Goal: Task Accomplishment & Management: Manage account settings

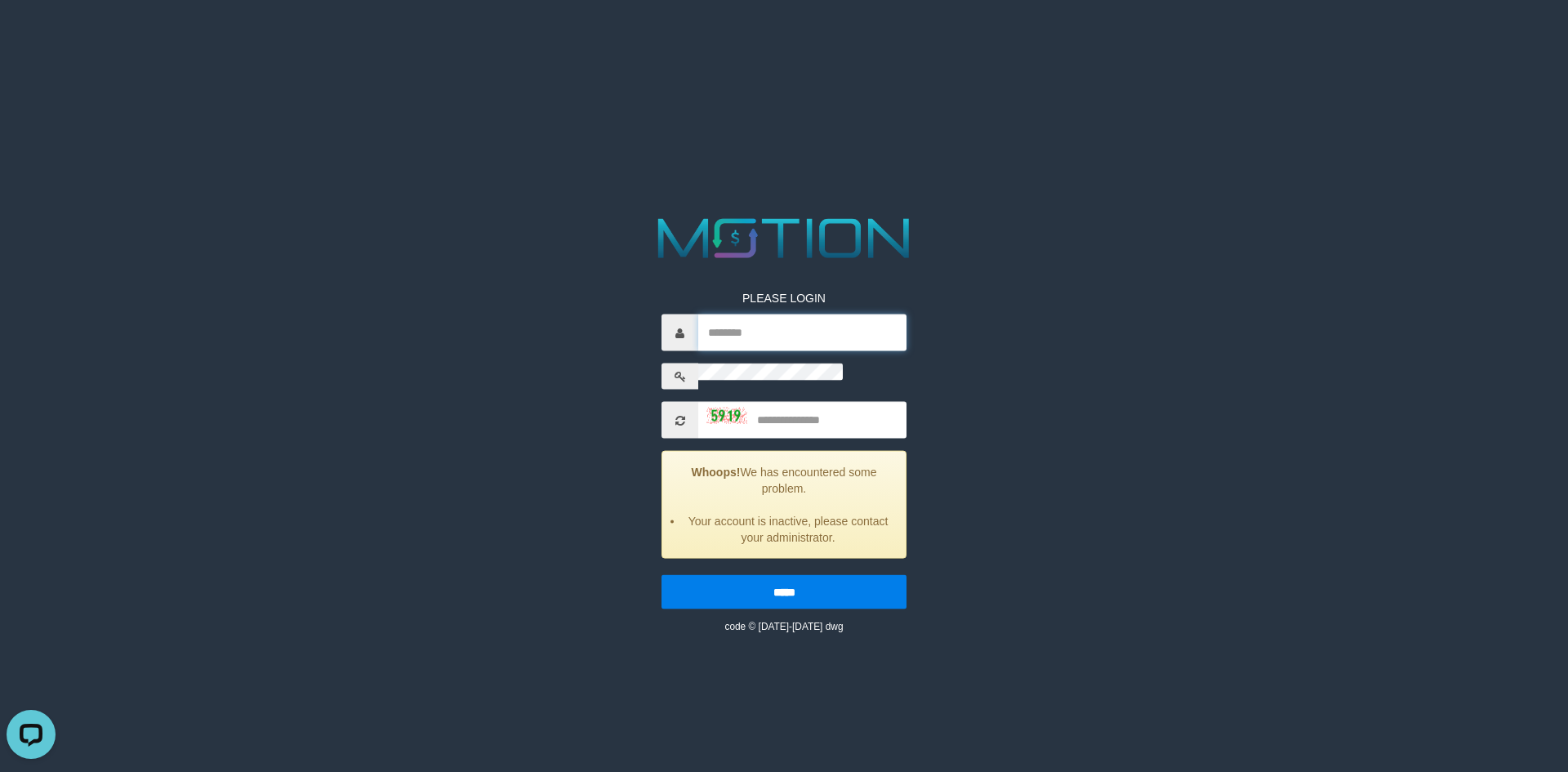
type input "*********"
click at [661, 290] on p "PLEASE LOGIN" at bounding box center [784, 298] width 245 height 16
